Goal: Task Accomplishment & Management: Manage account settings

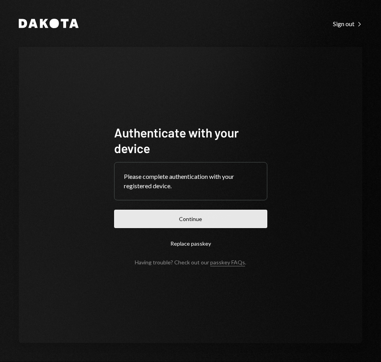
click at [223, 221] on button "Continue" at bounding box center [190, 219] width 153 height 18
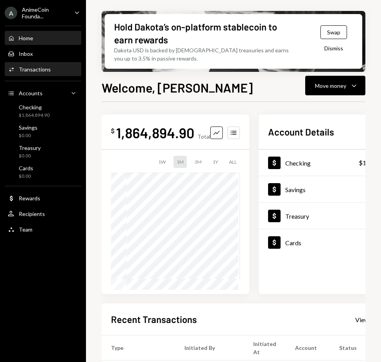
click at [65, 68] on div "Activities Transactions" at bounding box center [43, 69] width 70 height 7
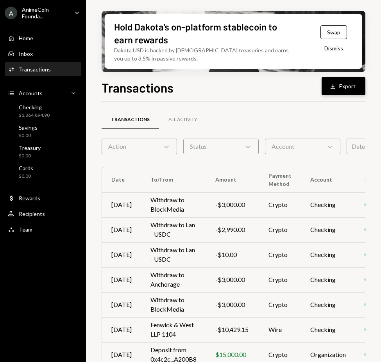
click at [339, 84] on div "Download" at bounding box center [334, 86] width 10 height 8
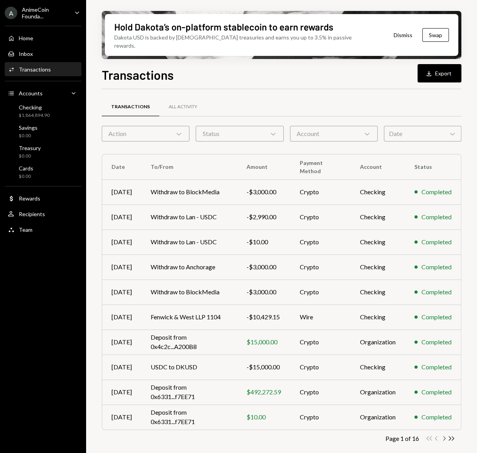
click at [381, 362] on icon "Chevron Right" at bounding box center [443, 438] width 7 height 7
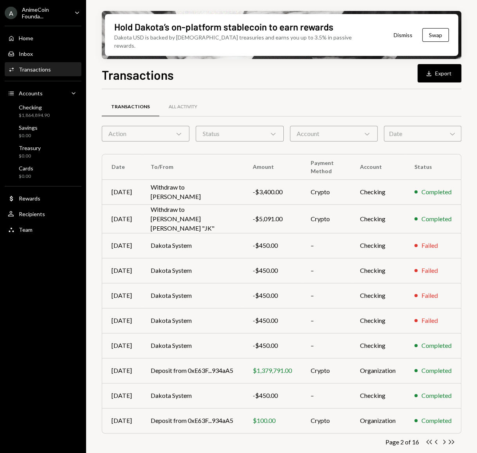
click at [381, 362] on icon "Chevron Right" at bounding box center [443, 441] width 7 height 7
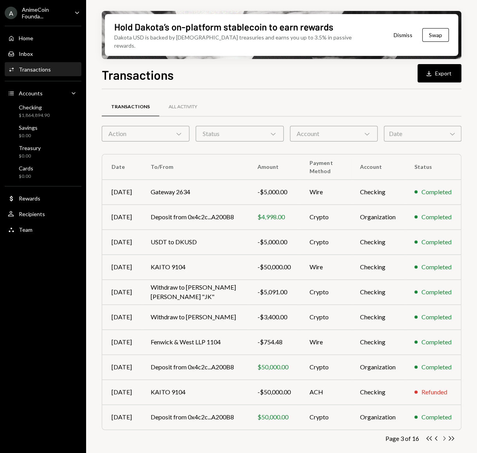
click at [381, 362] on icon "Chevron Right" at bounding box center [443, 438] width 7 height 7
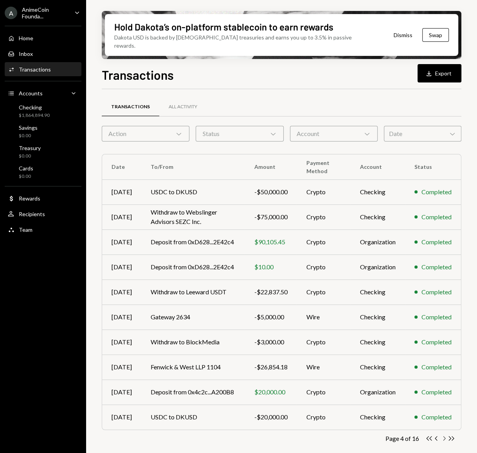
click at [381, 362] on icon "Chevron Right" at bounding box center [443, 438] width 7 height 7
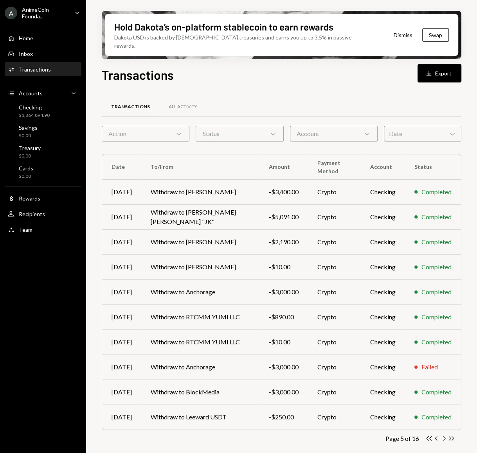
click at [381, 362] on icon "Chevron Right" at bounding box center [443, 438] width 7 height 7
